Goal: Task Accomplishment & Management: Complete application form

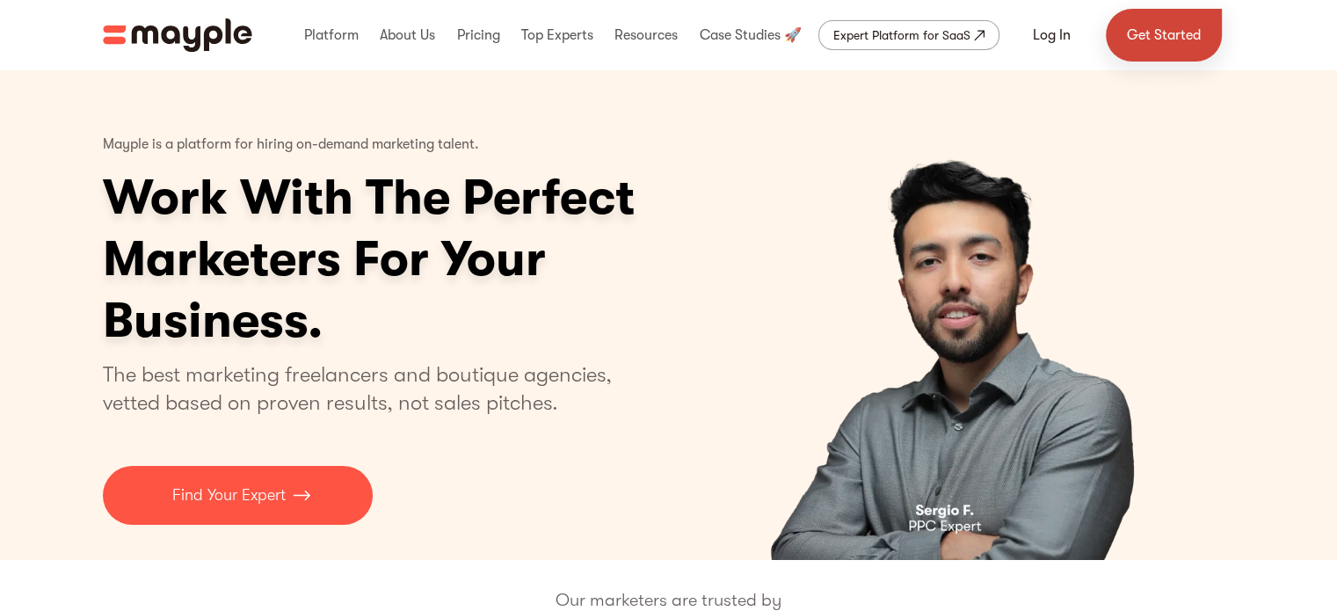
click at [1128, 38] on link "Get Started" at bounding box center [1163, 35] width 116 height 53
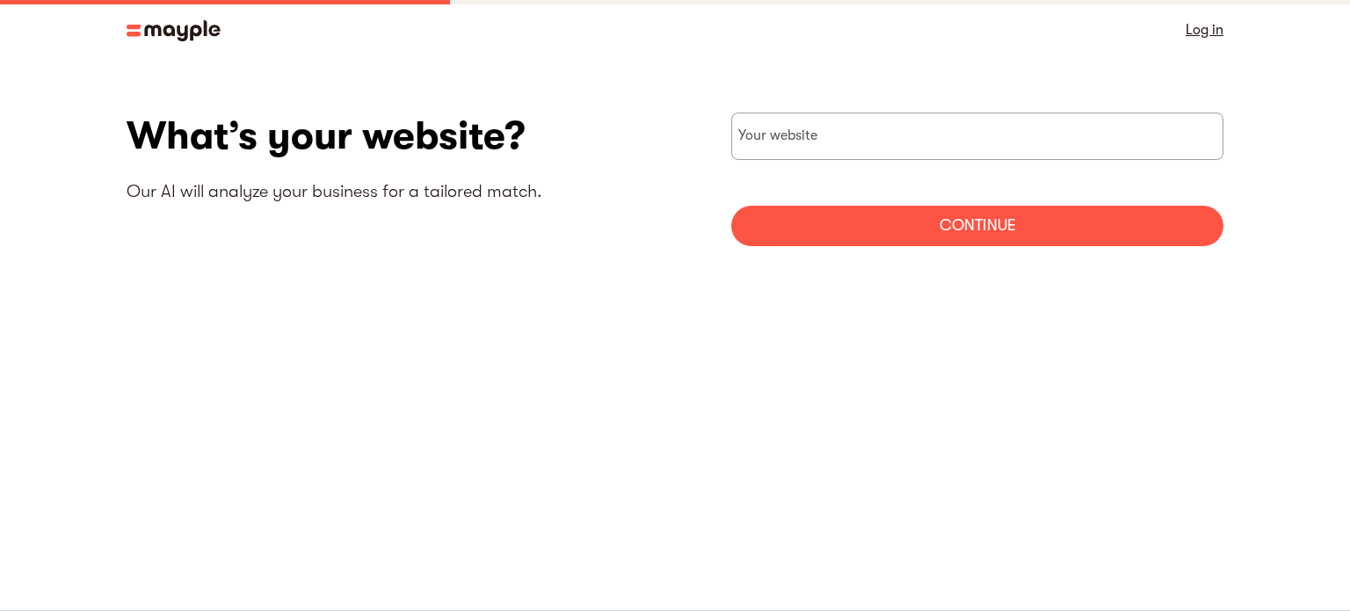
click at [178, 23] on img at bounding box center [174, 30] width 94 height 21
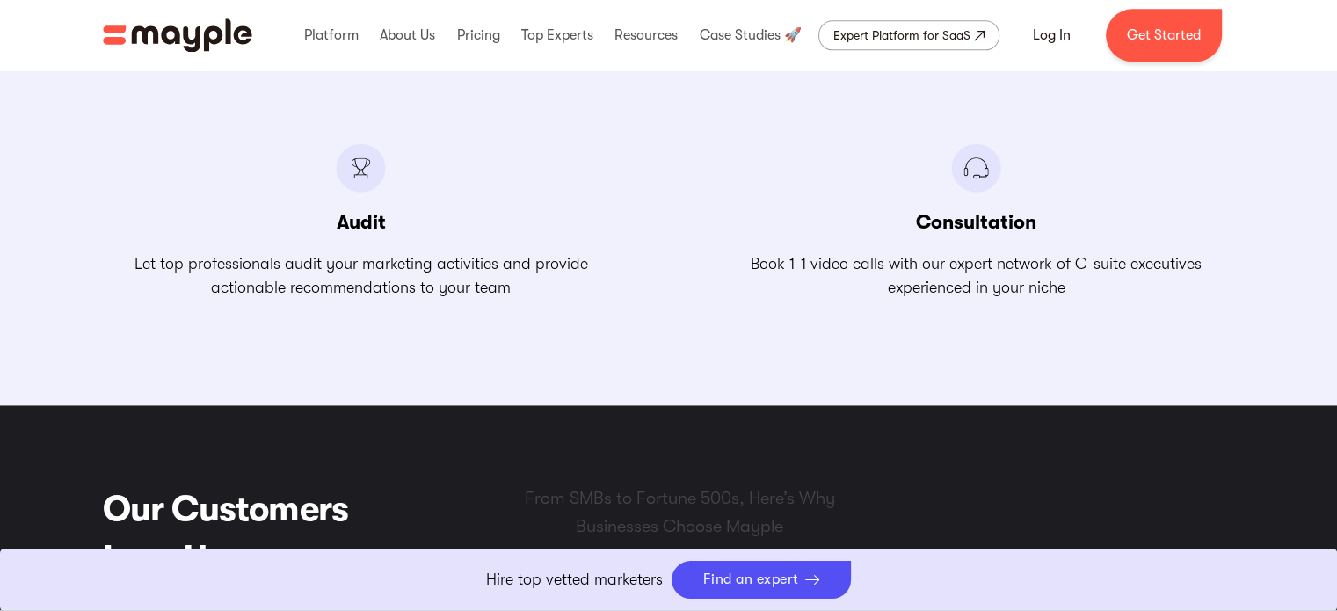
scroll to position [2461, 0]
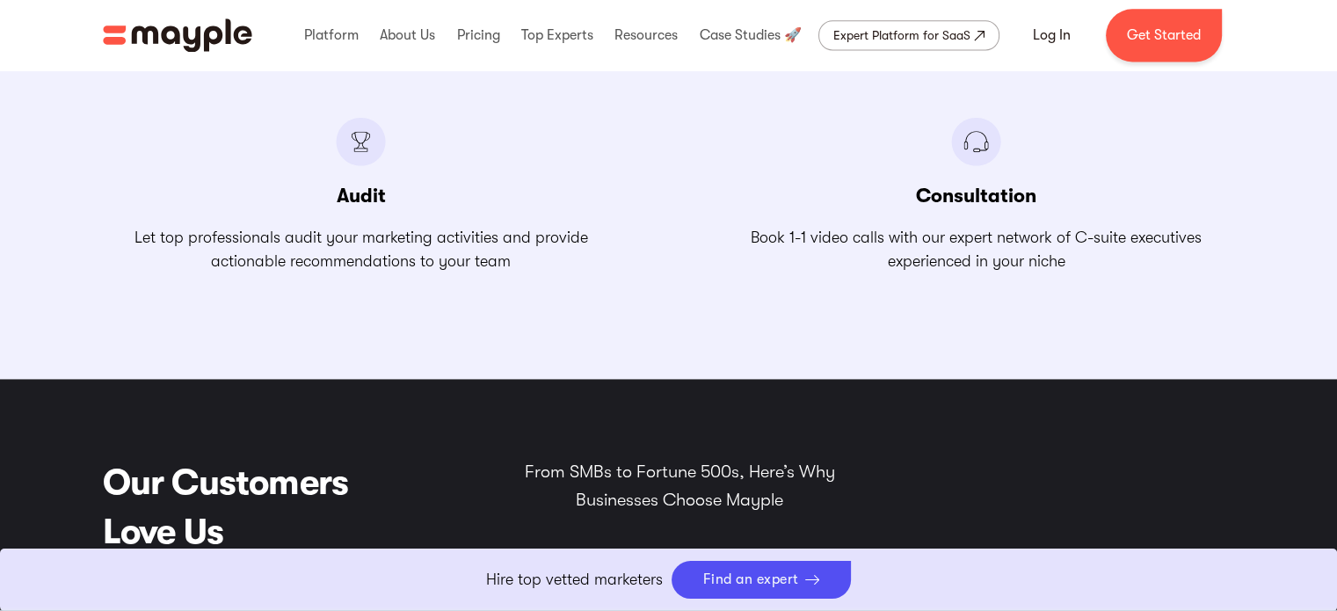
click at [598, 577] on link "Boost Your eCommerce Business Mayple's in your corner to help you make the righ…" at bounding box center [668, 579] width 1337 height 62
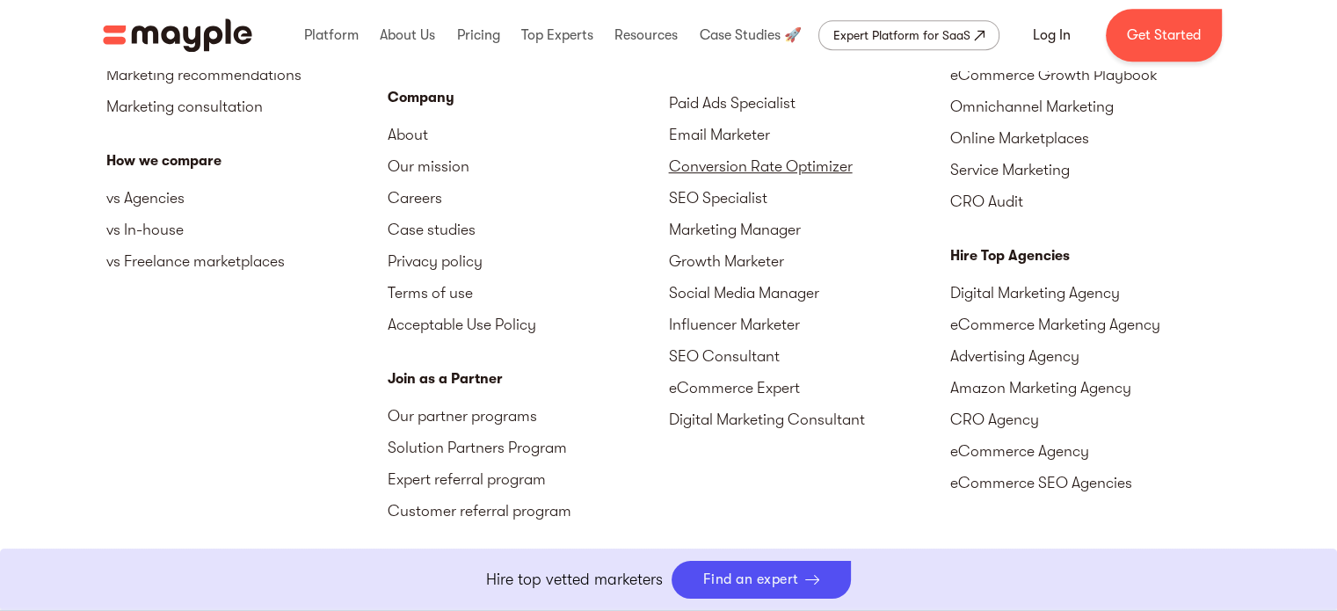
scroll to position [7948, 0]
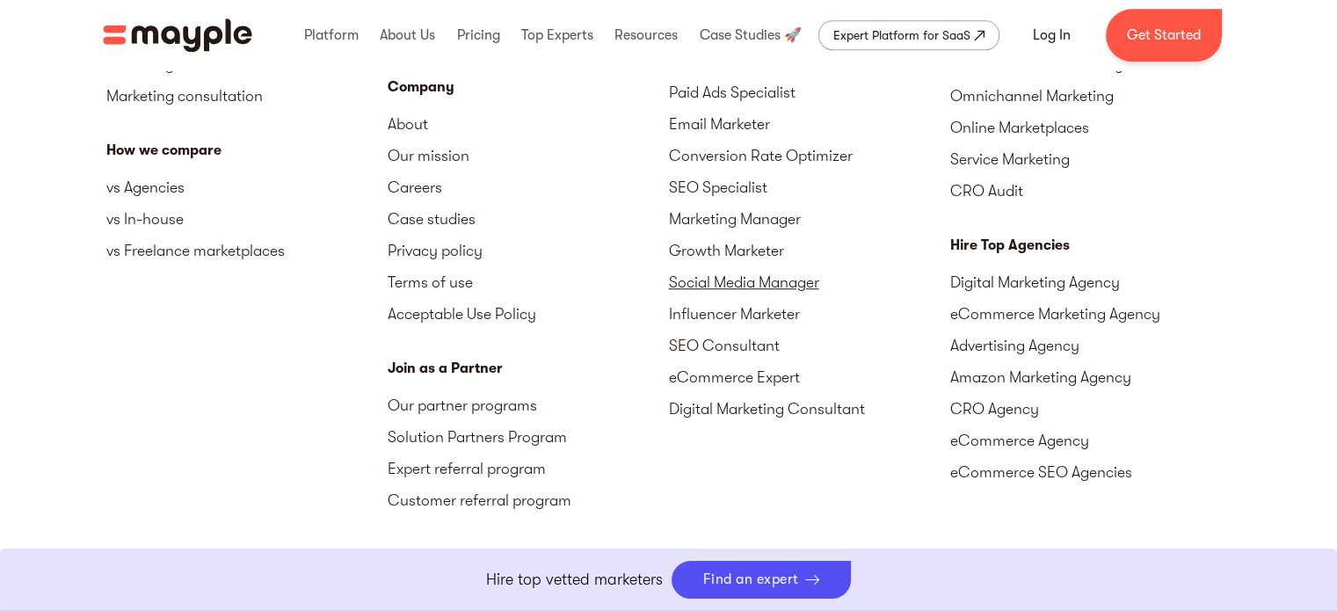
click at [744, 273] on link "Social Media Manager" at bounding box center [809, 282] width 281 height 32
